Goal: Book appointment/travel/reservation

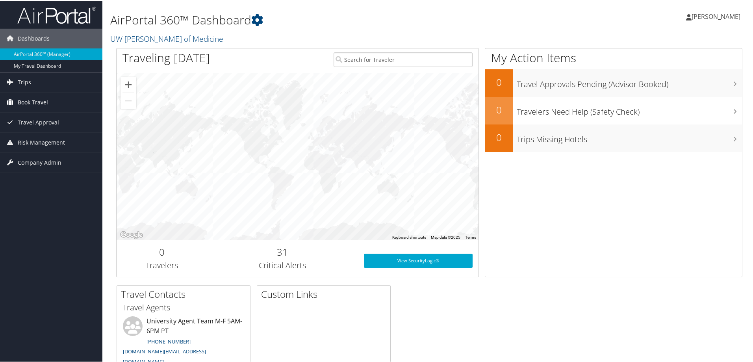
click at [34, 107] on span "Book Travel" at bounding box center [33, 102] width 30 height 20
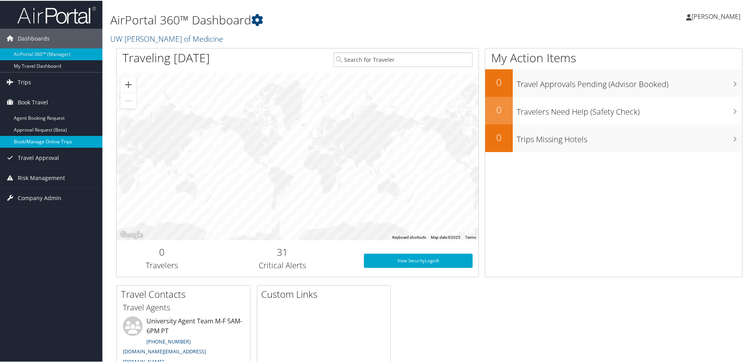
click at [47, 140] on link "Book/Manage Online Trips" at bounding box center [51, 141] width 102 height 12
